Goal: Obtain resource: Obtain resource

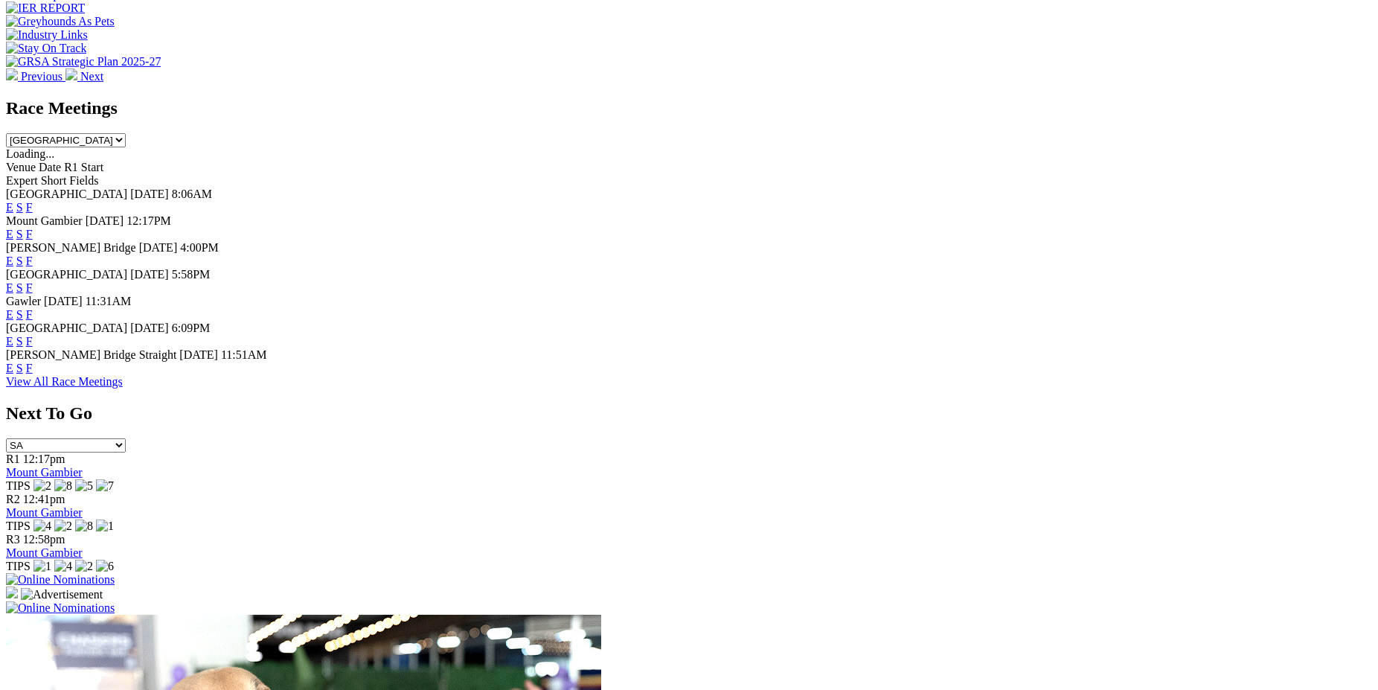
scroll to position [631, 0]
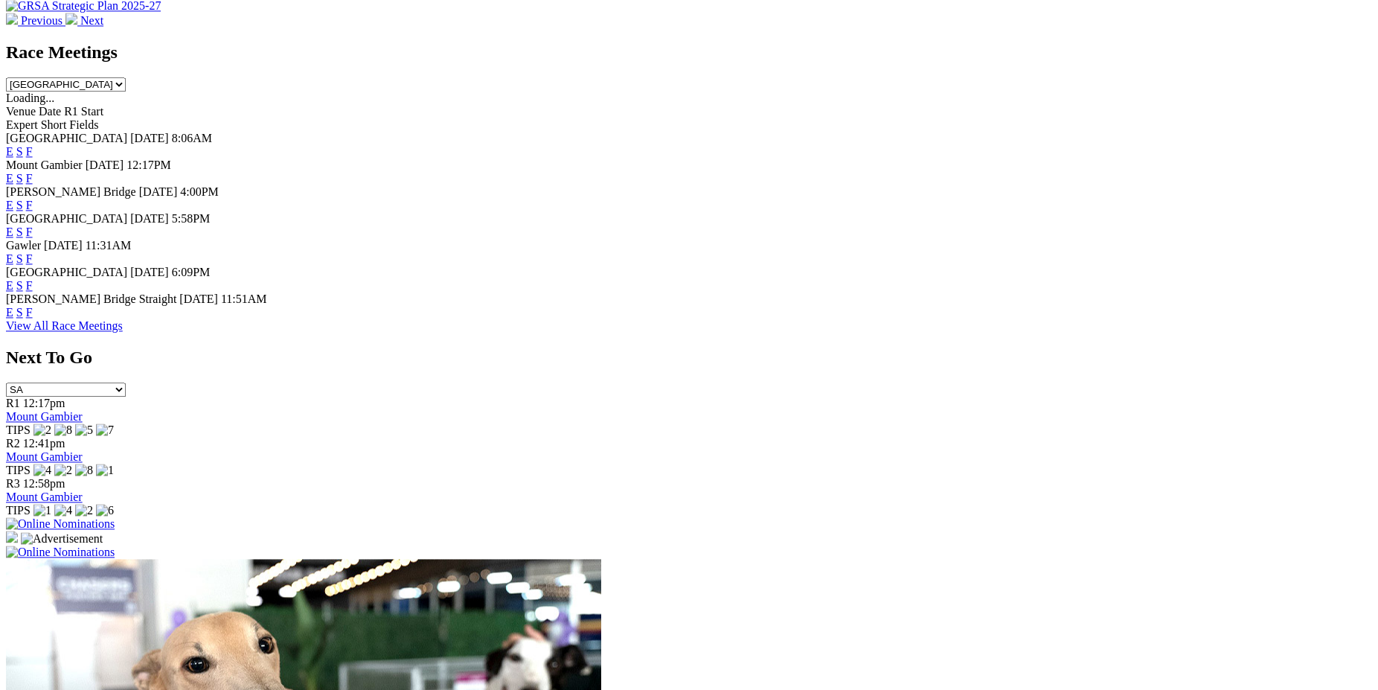
scroll to position [661, 0]
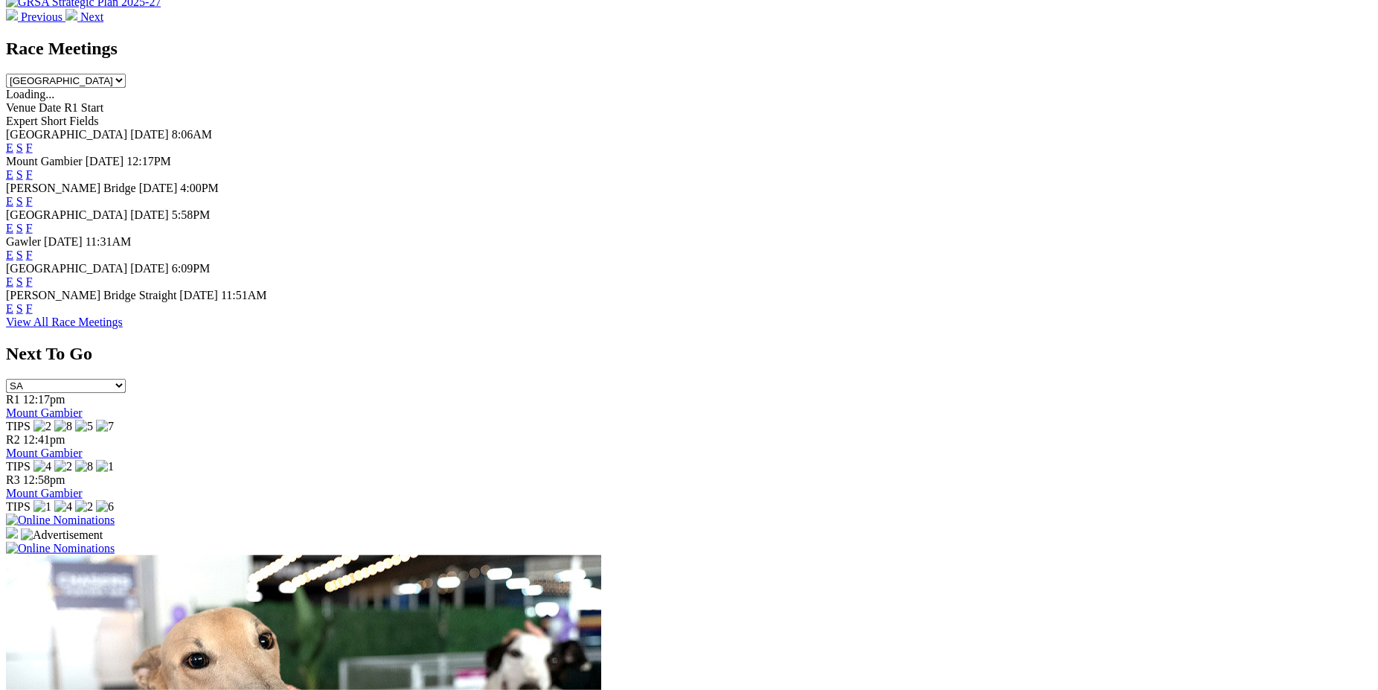
click at [33, 168] on link "F" at bounding box center [29, 174] width 7 height 13
